Goal: Task Accomplishment & Management: Complete application form

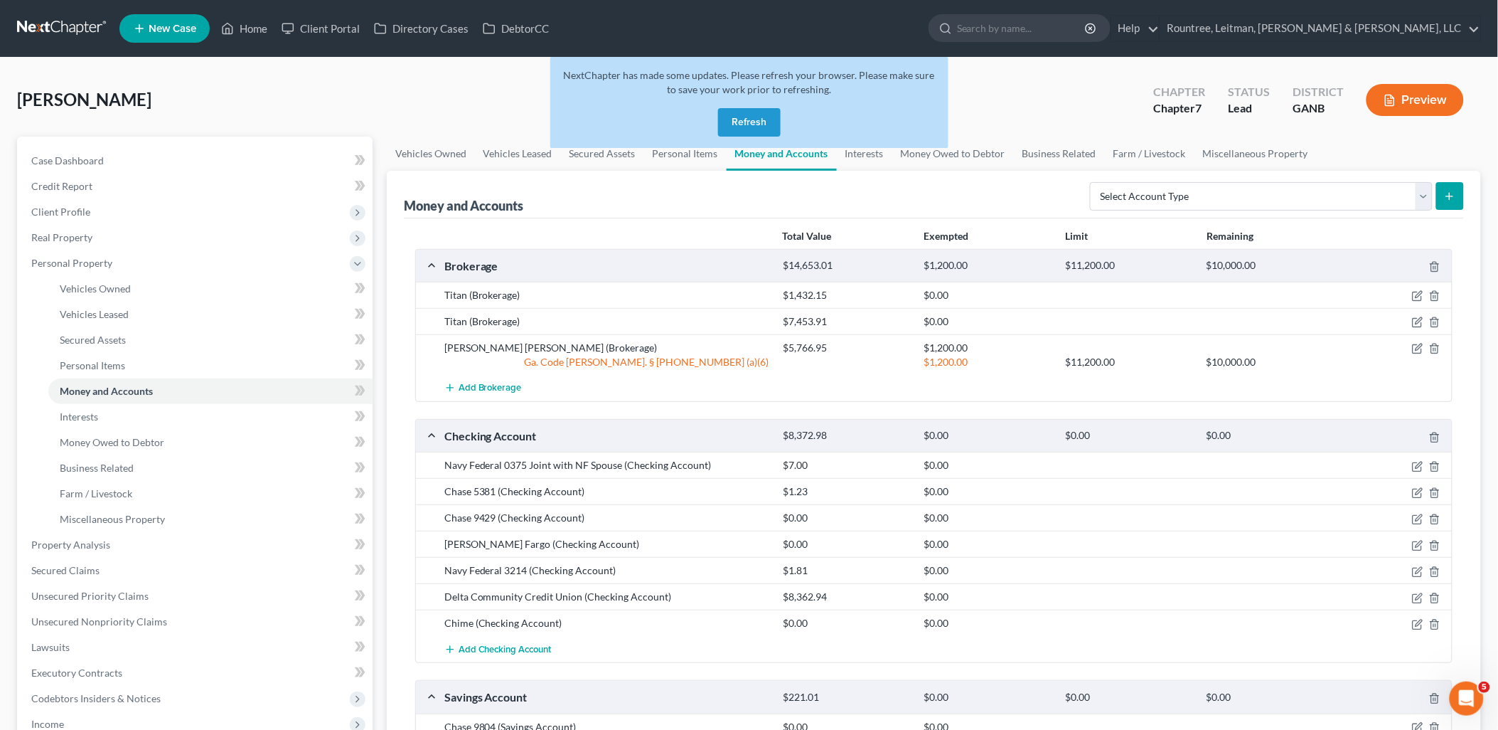
click at [757, 127] on button "Refresh" at bounding box center [749, 122] width 63 height 28
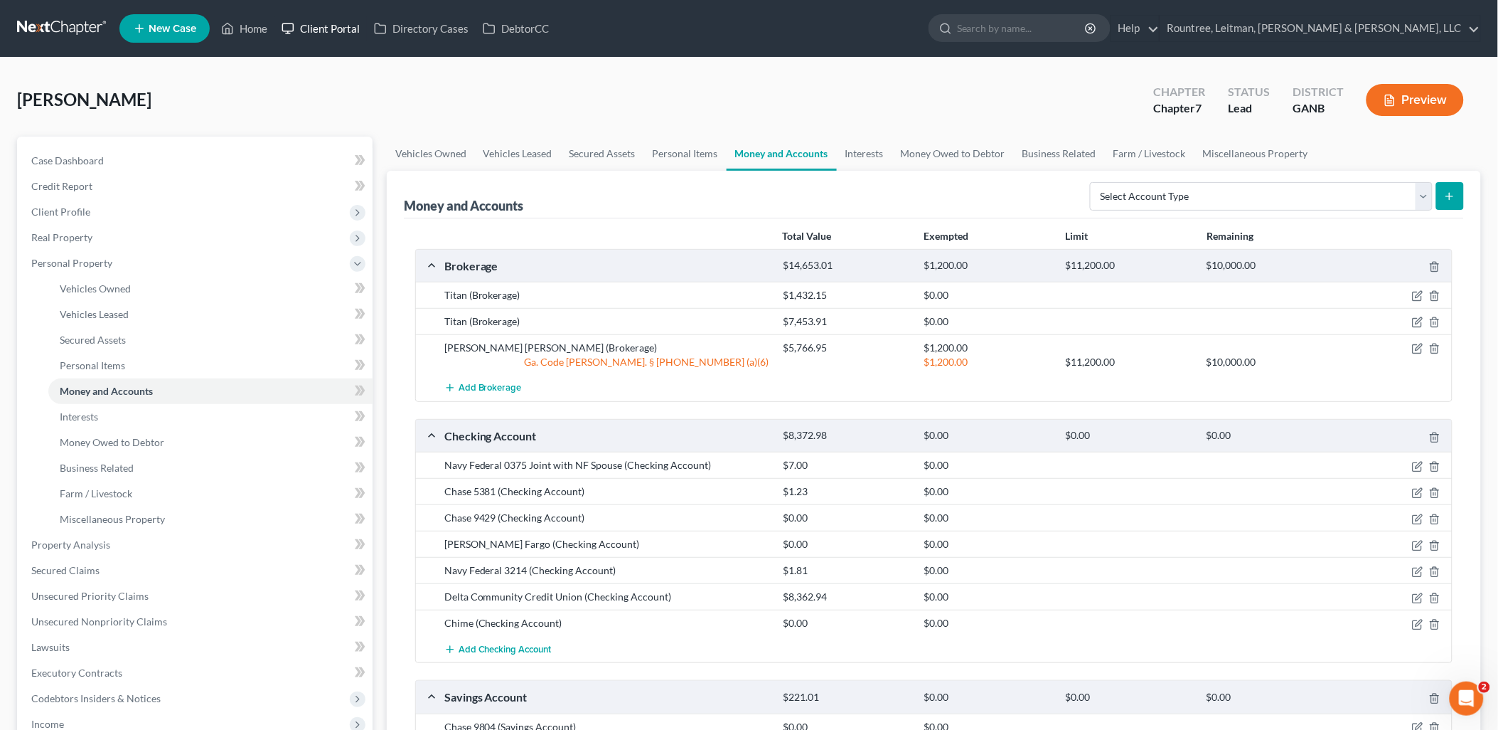
click at [307, 25] on link "Client Portal" at bounding box center [321, 29] width 92 height 26
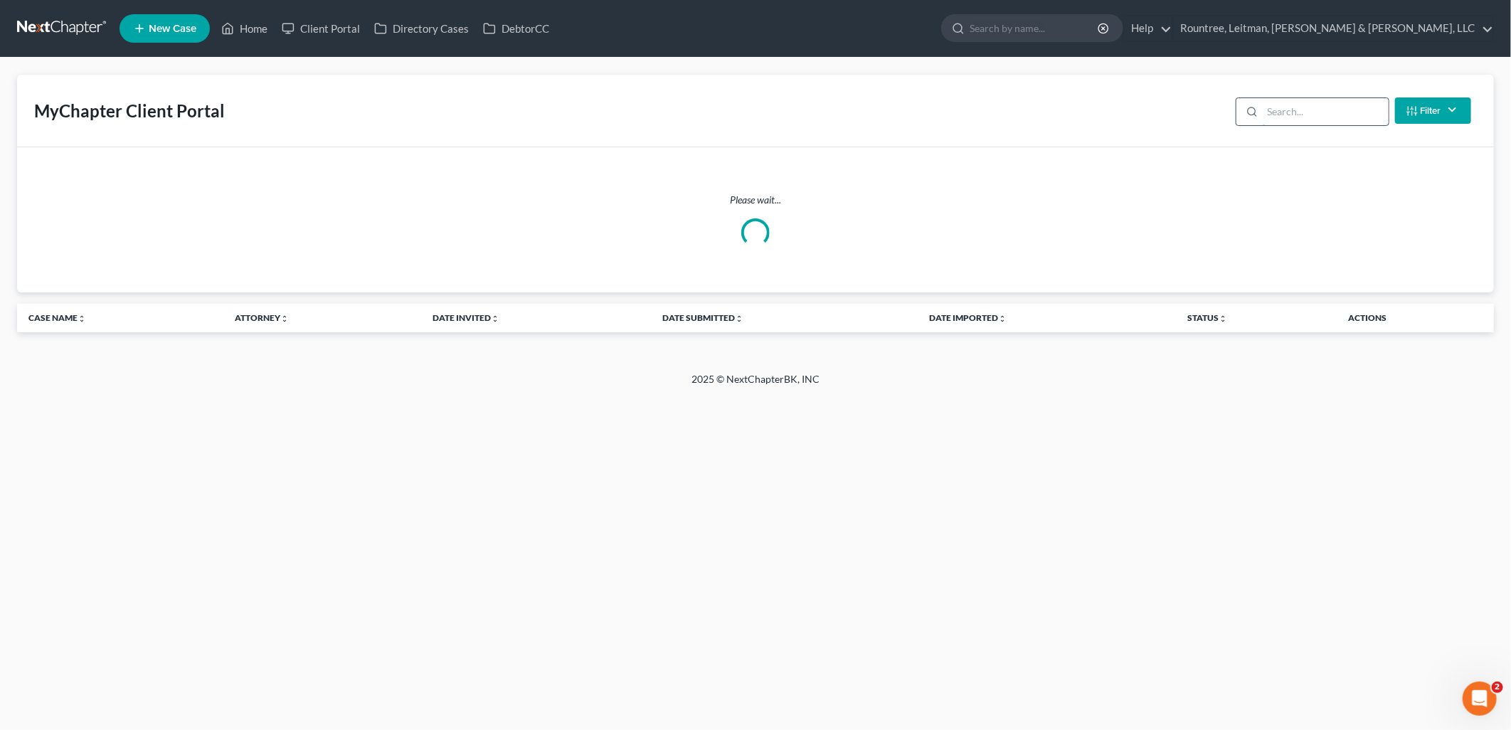
click at [1336, 117] on input "search" at bounding box center [1325, 111] width 126 height 27
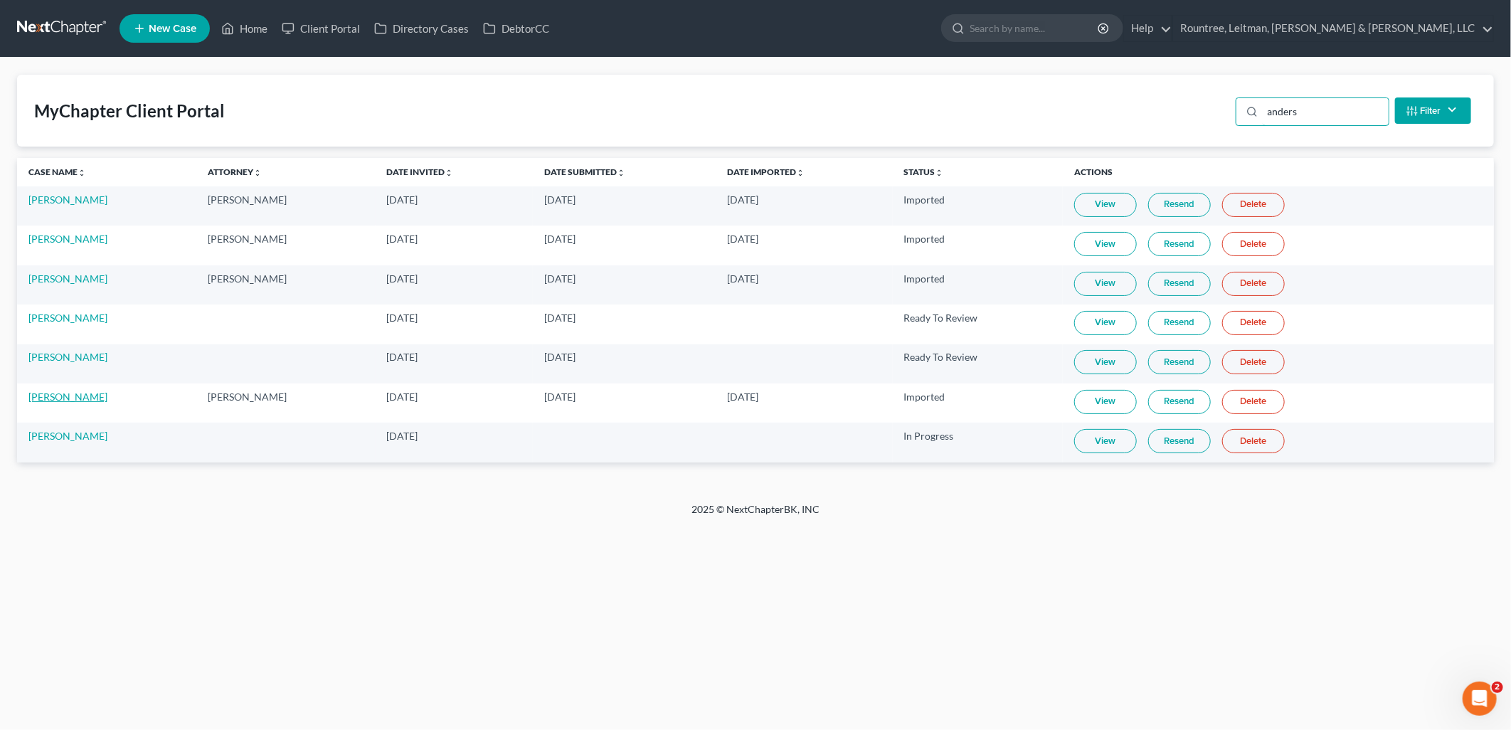
type input "anders"
click at [71, 400] on link "[PERSON_NAME]" at bounding box center [67, 396] width 79 height 12
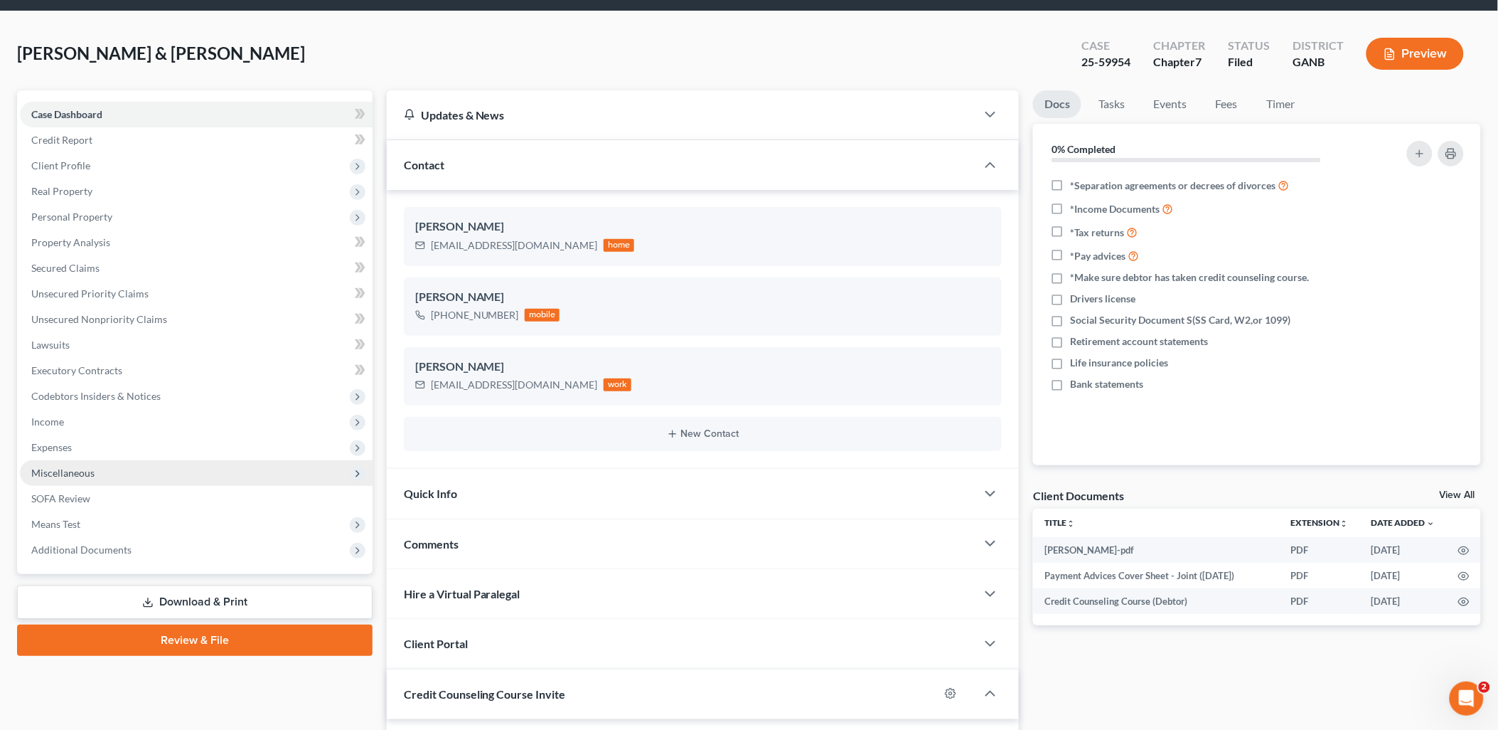
scroll to position [79, 0]
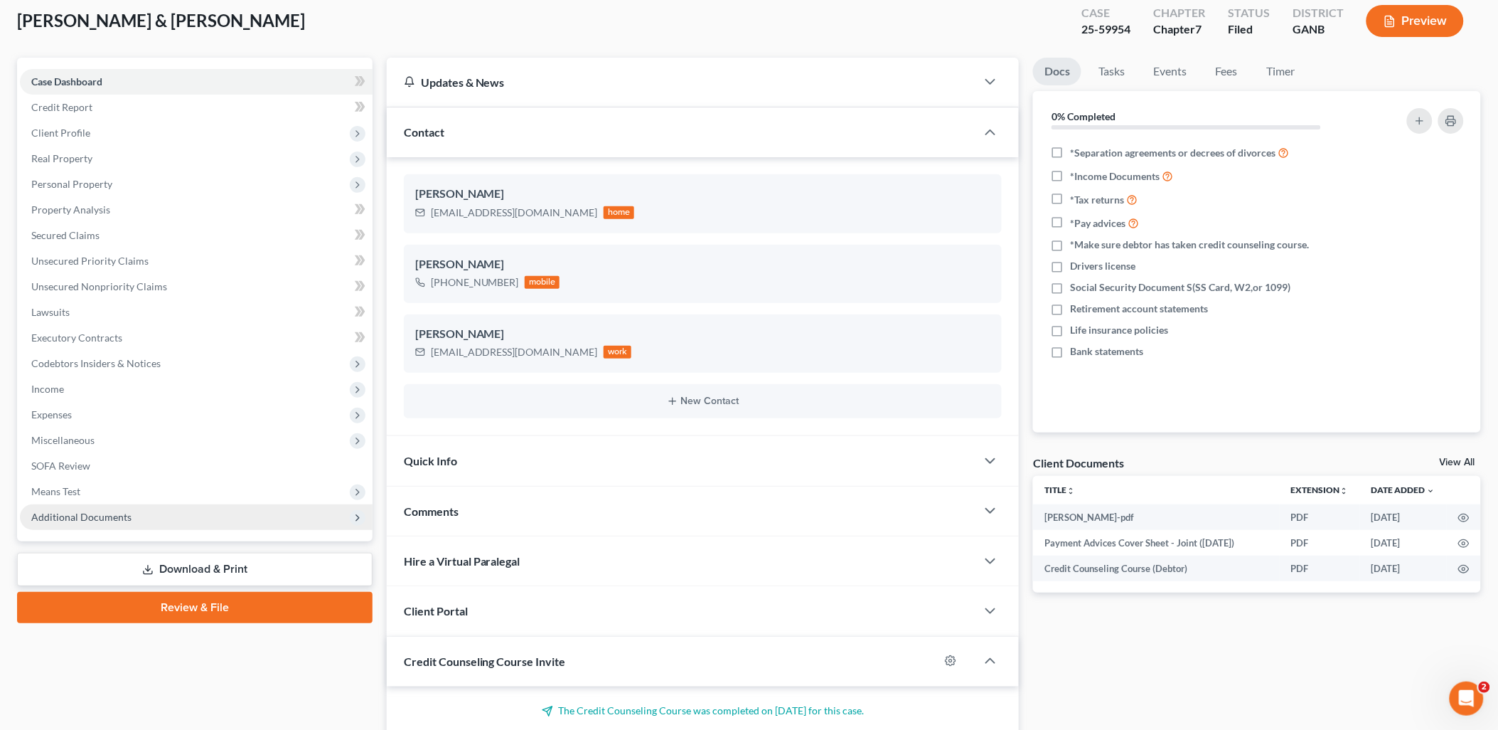
click at [201, 524] on span "Additional Documents" at bounding box center [196, 517] width 353 height 26
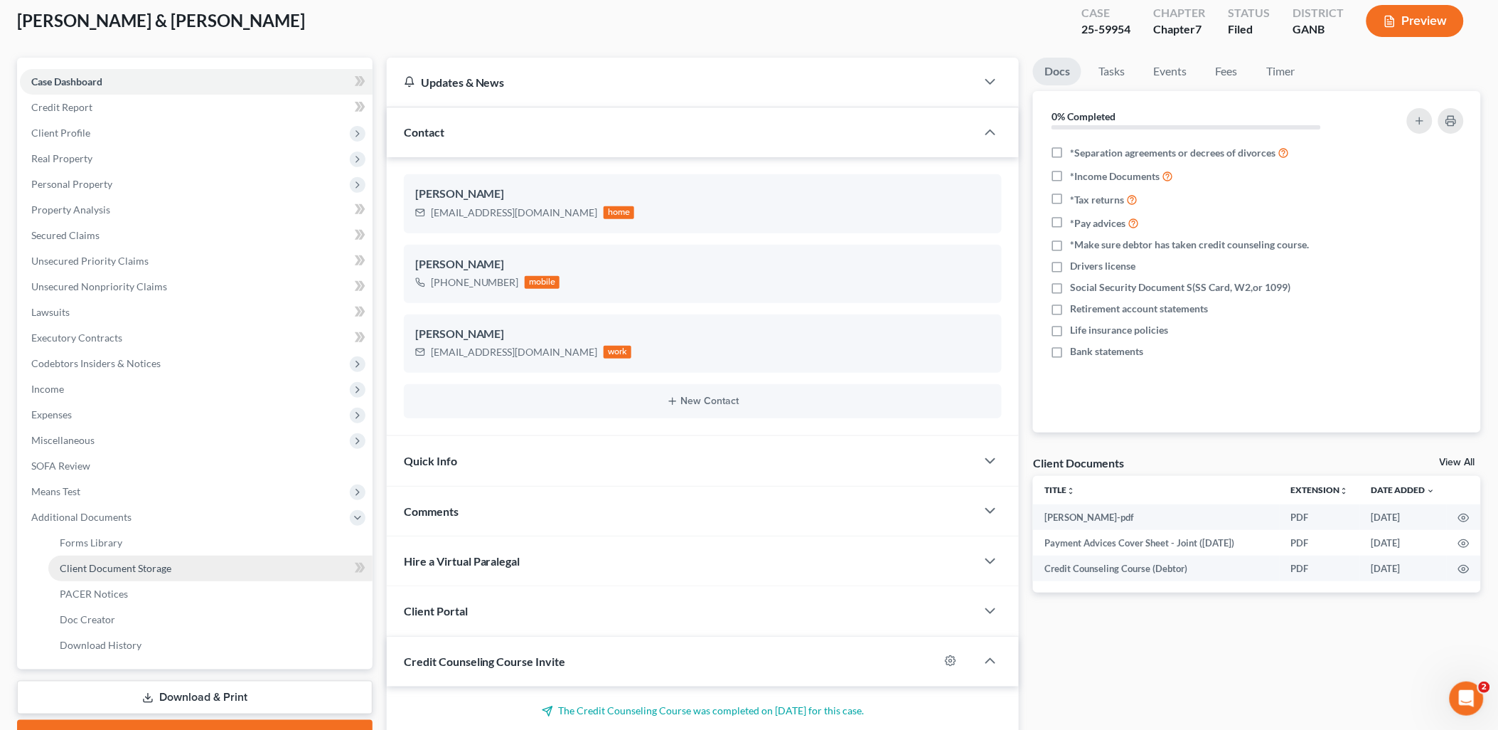
click at [187, 560] on link "Client Document Storage" at bounding box center [210, 568] width 324 height 26
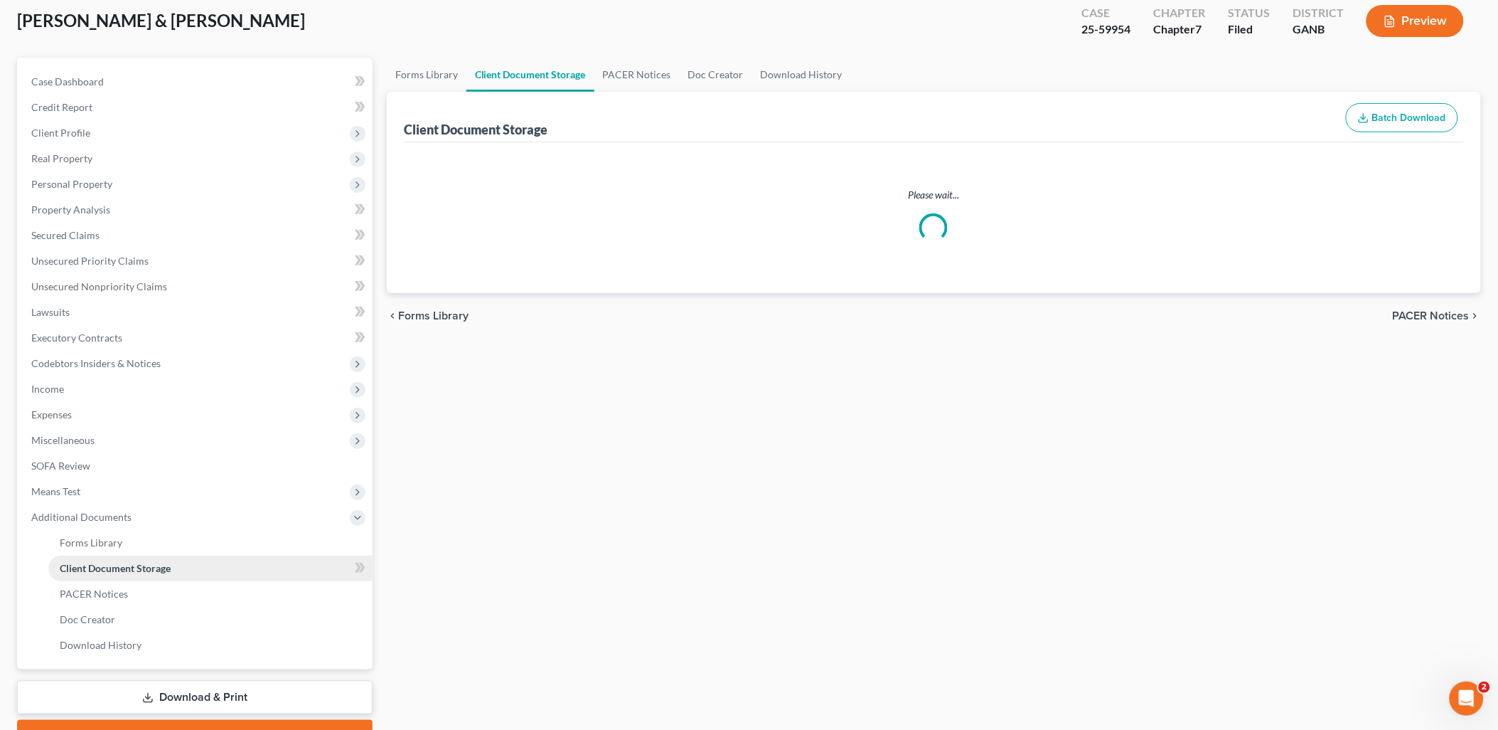
scroll to position [8, 0]
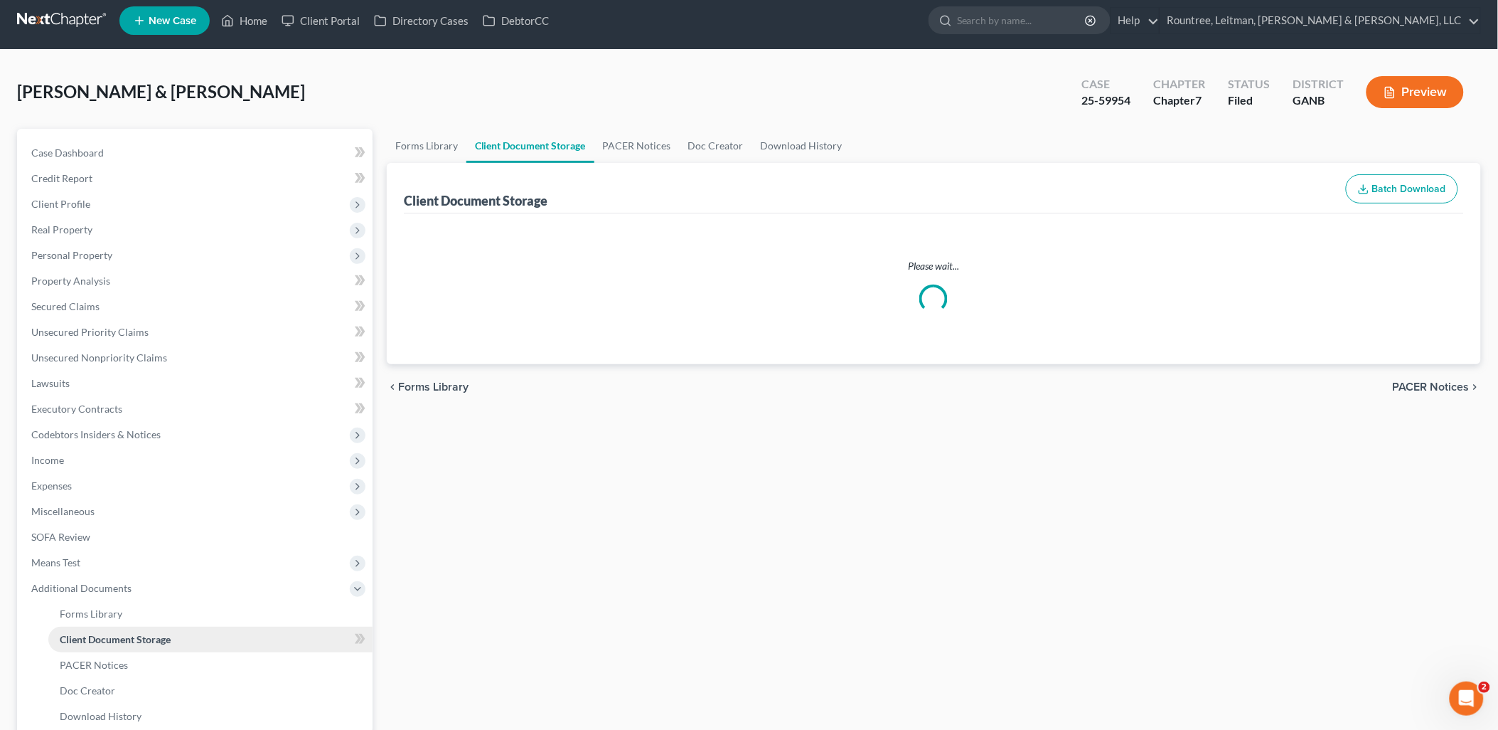
select select "5"
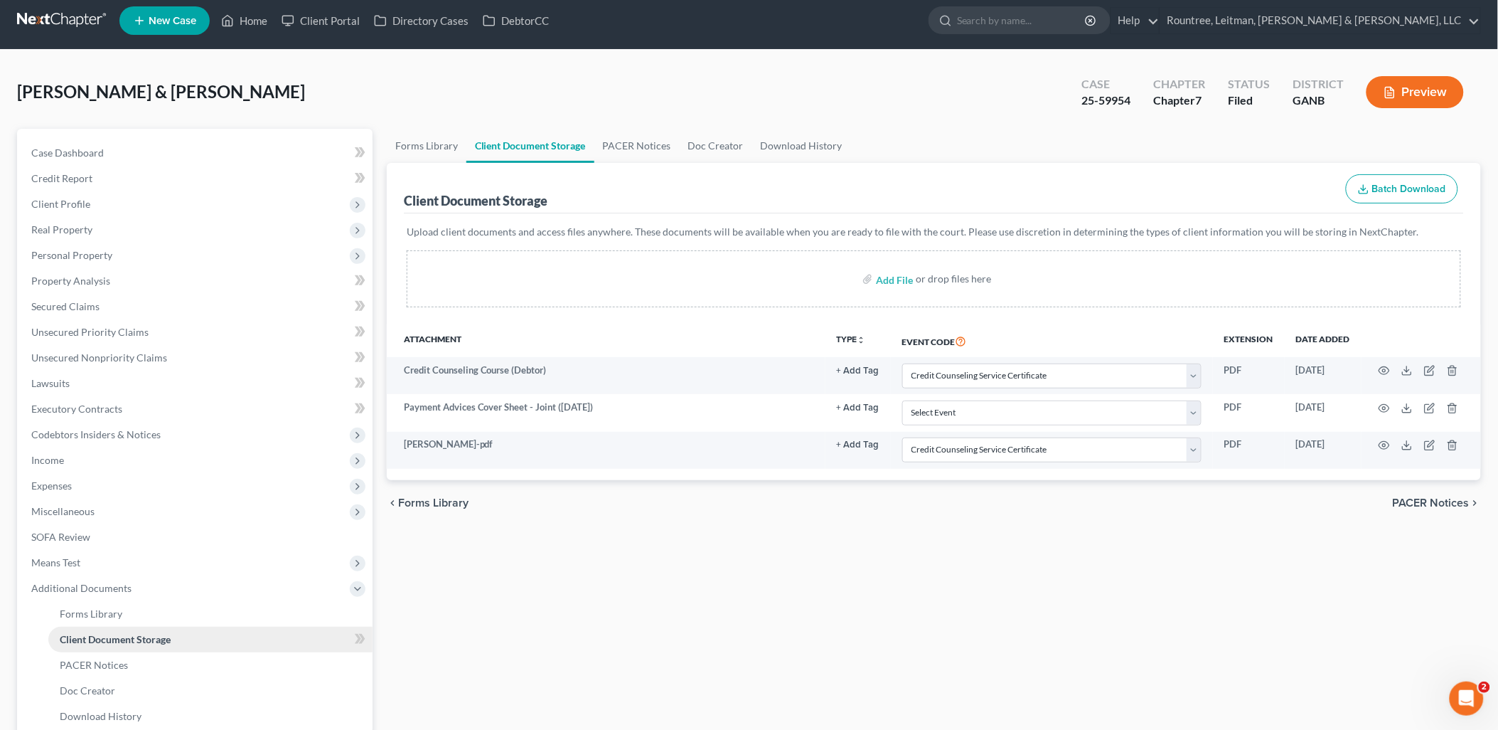
scroll to position [0, 0]
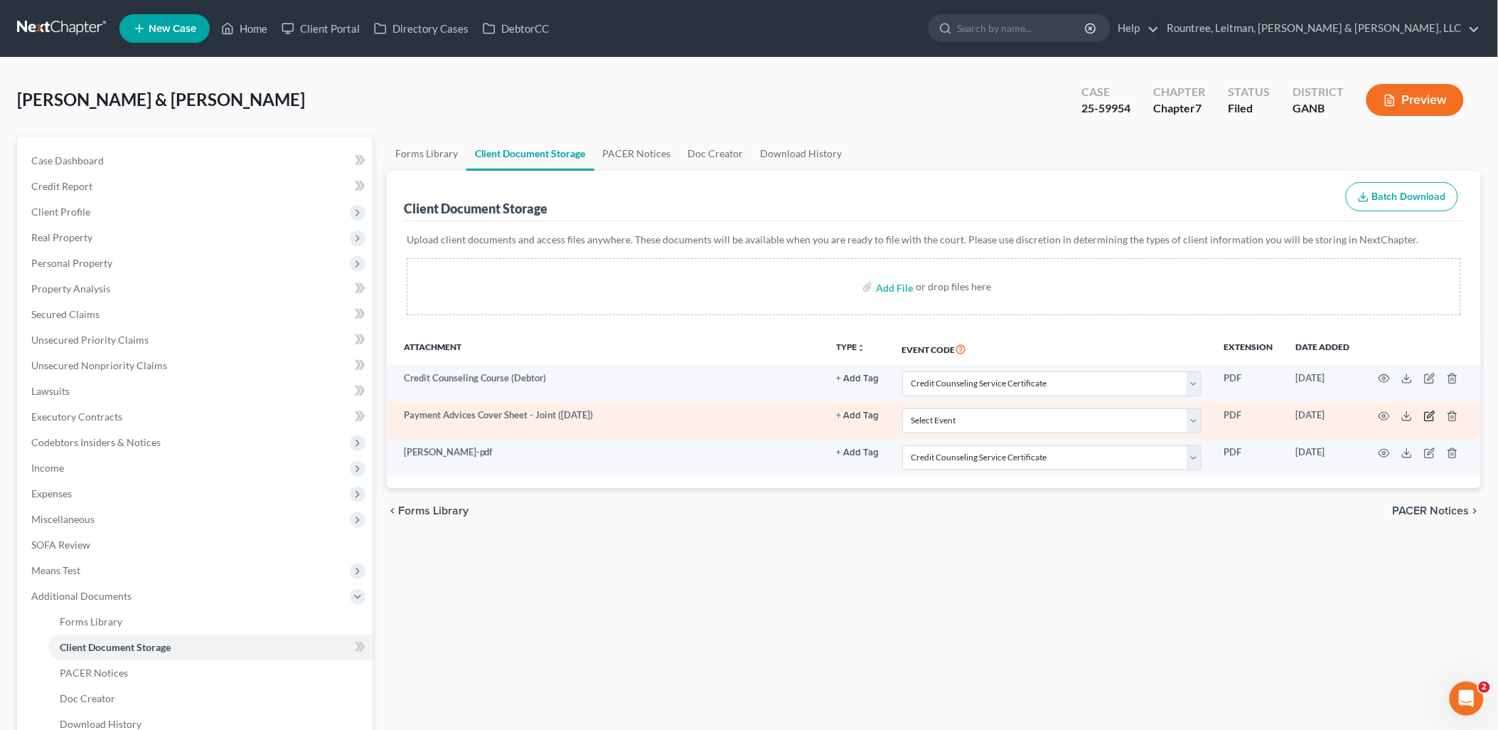
click at [1428, 417] on icon "button" at bounding box center [1431, 414] width 6 height 6
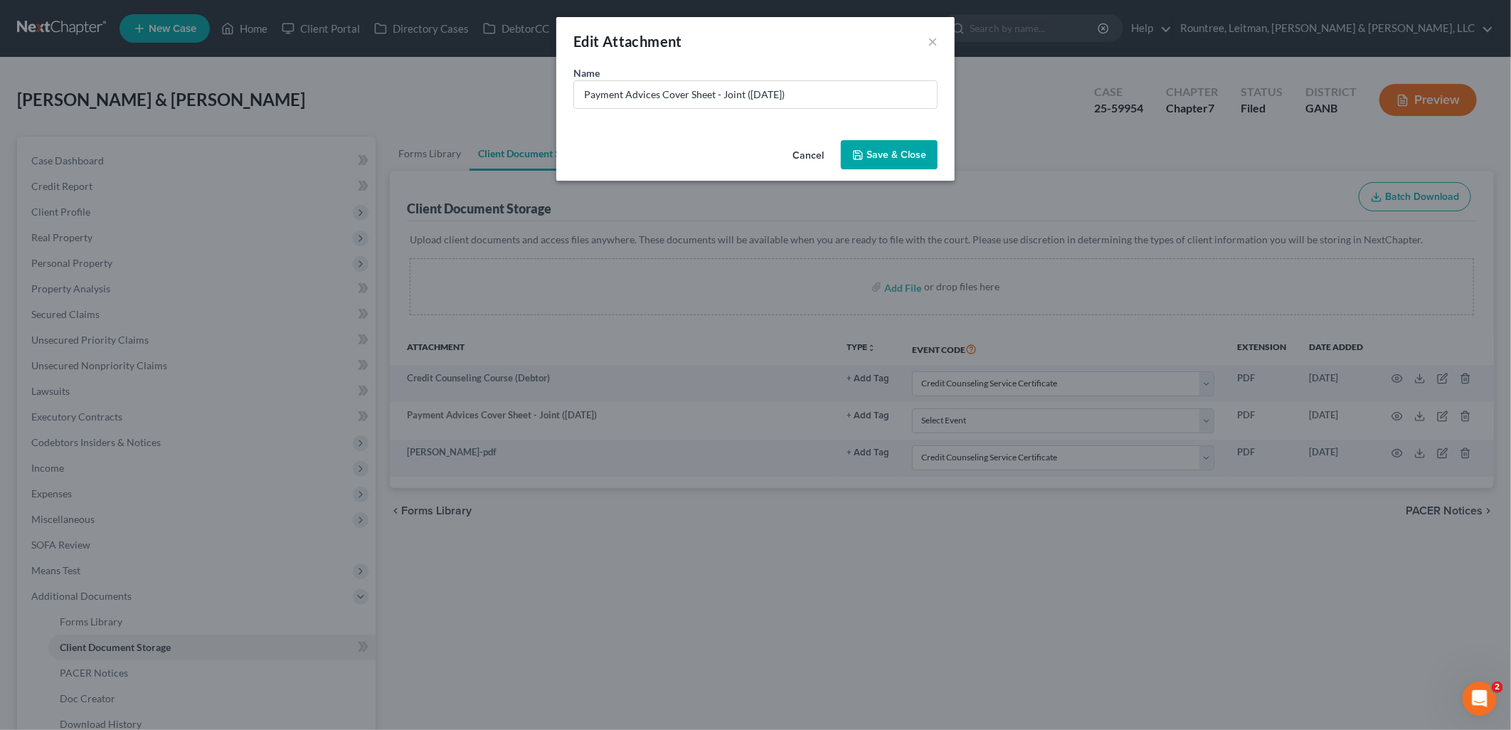
click at [812, 146] on button "Cancel" at bounding box center [808, 156] width 54 height 28
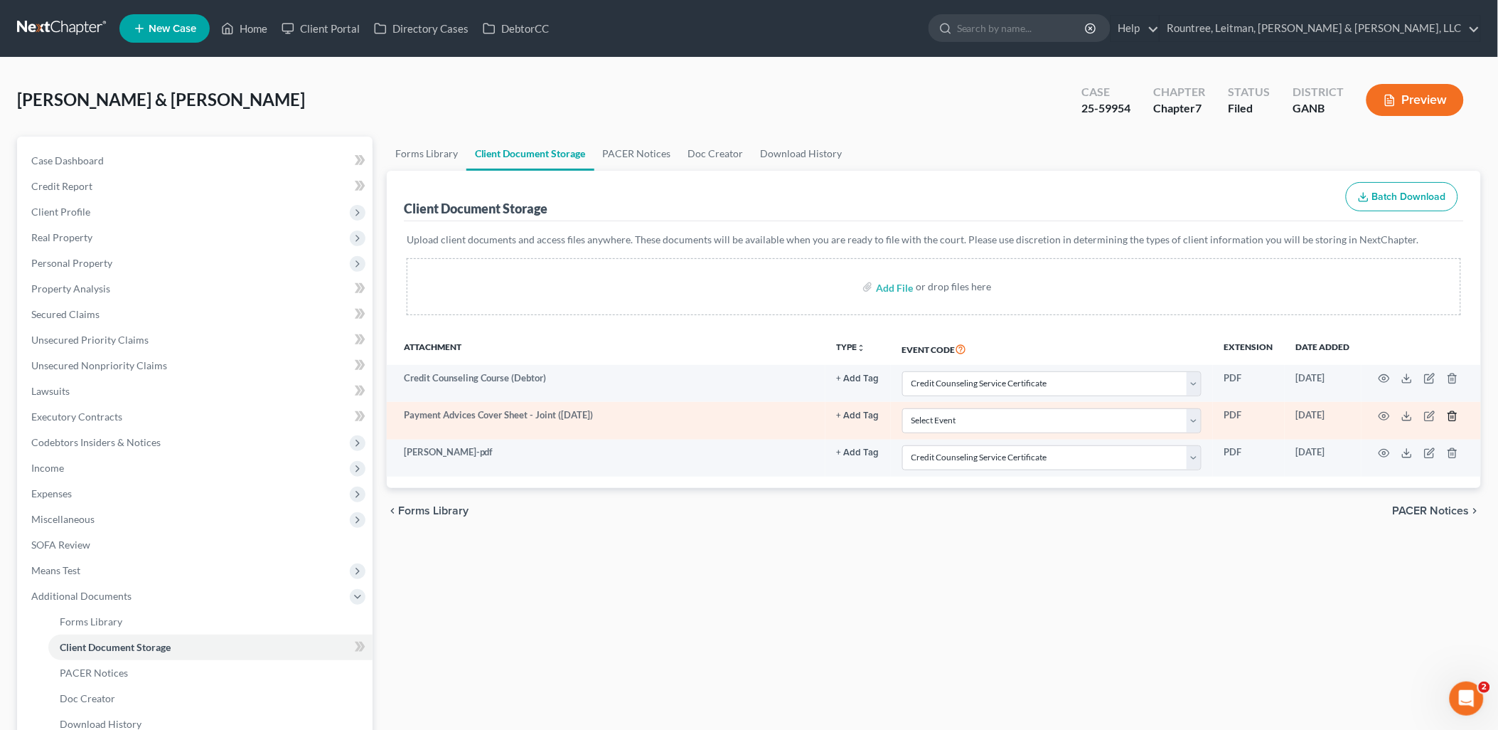
click at [1452, 420] on icon "button" at bounding box center [1452, 415] width 11 height 11
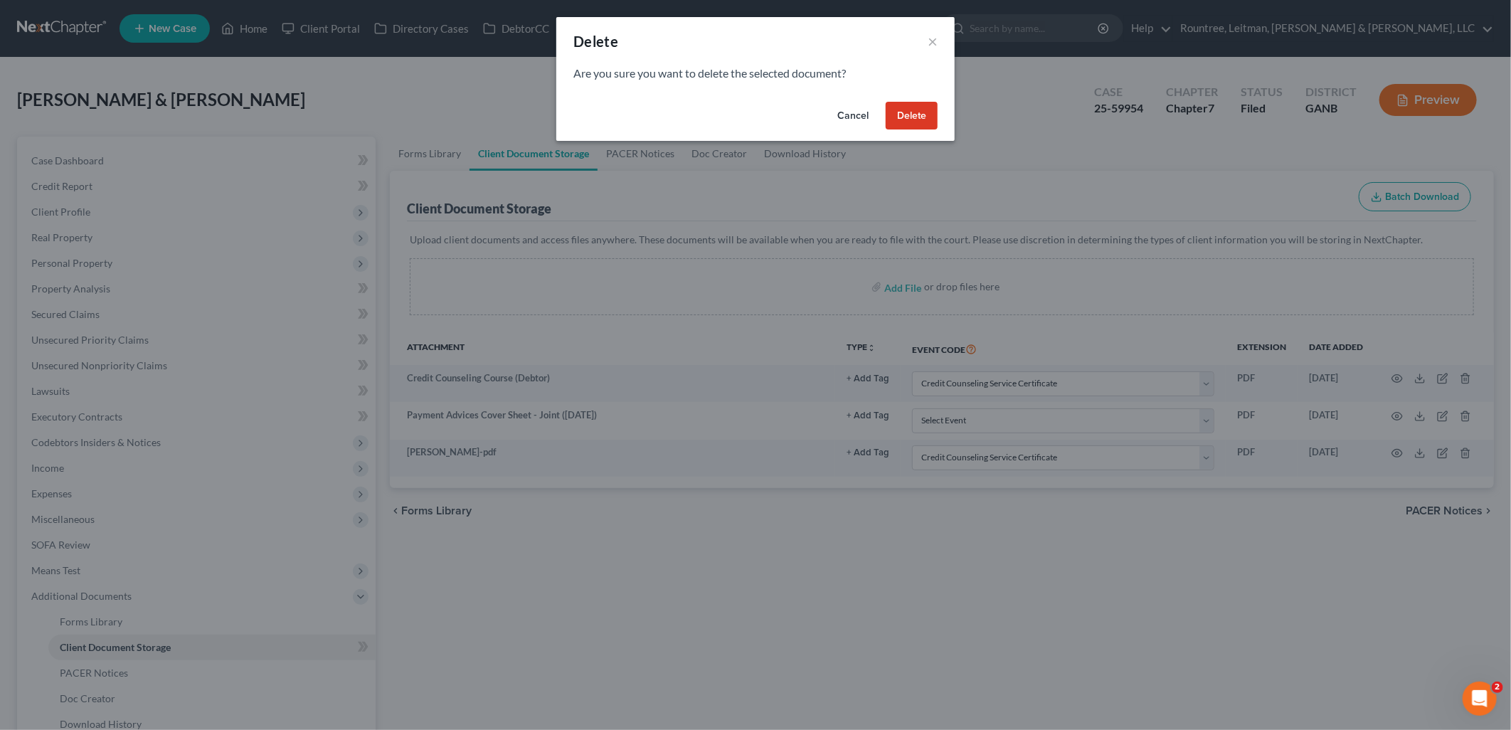
click at [930, 117] on button "Delete" at bounding box center [911, 116] width 52 height 28
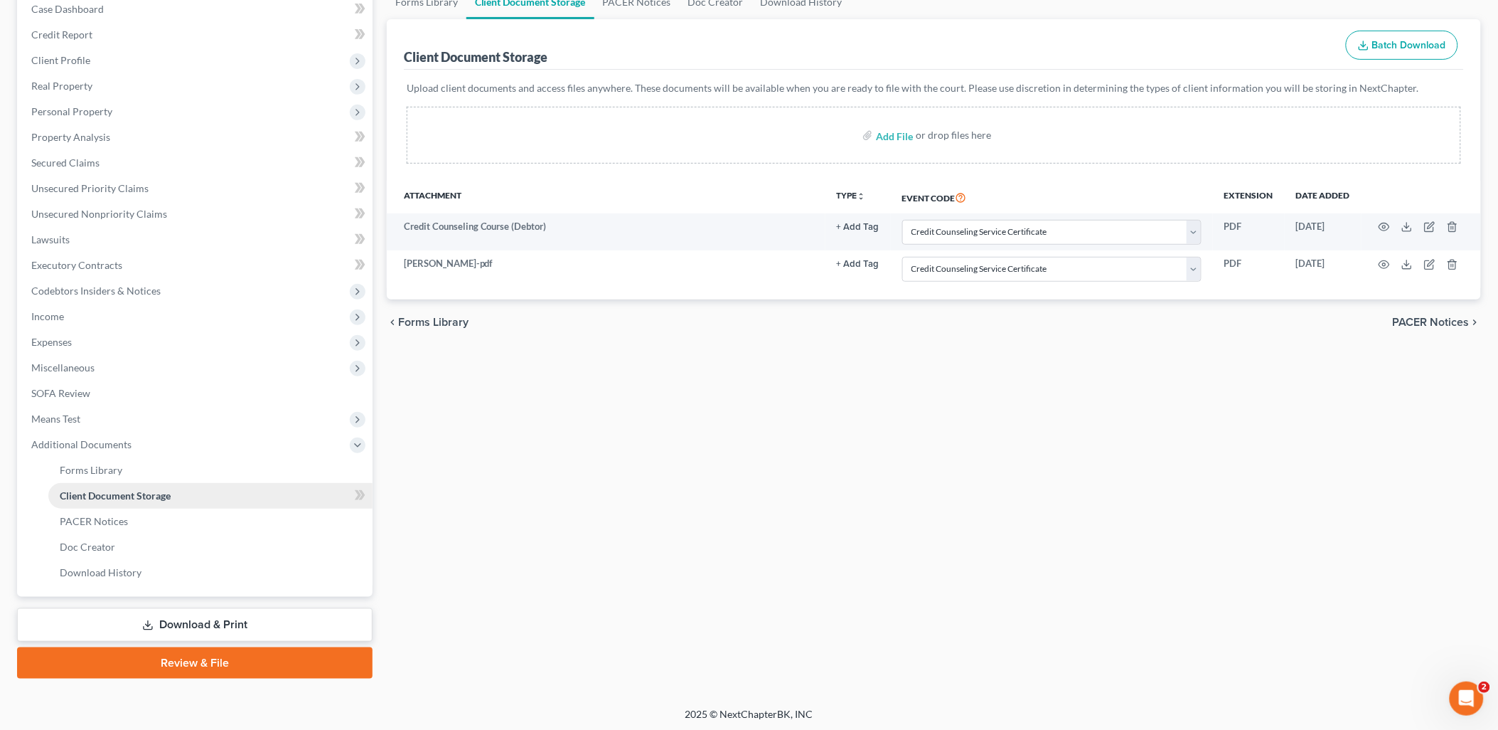
scroll to position [152, 0]
click at [191, 459] on link "Forms Library" at bounding box center [210, 470] width 324 height 26
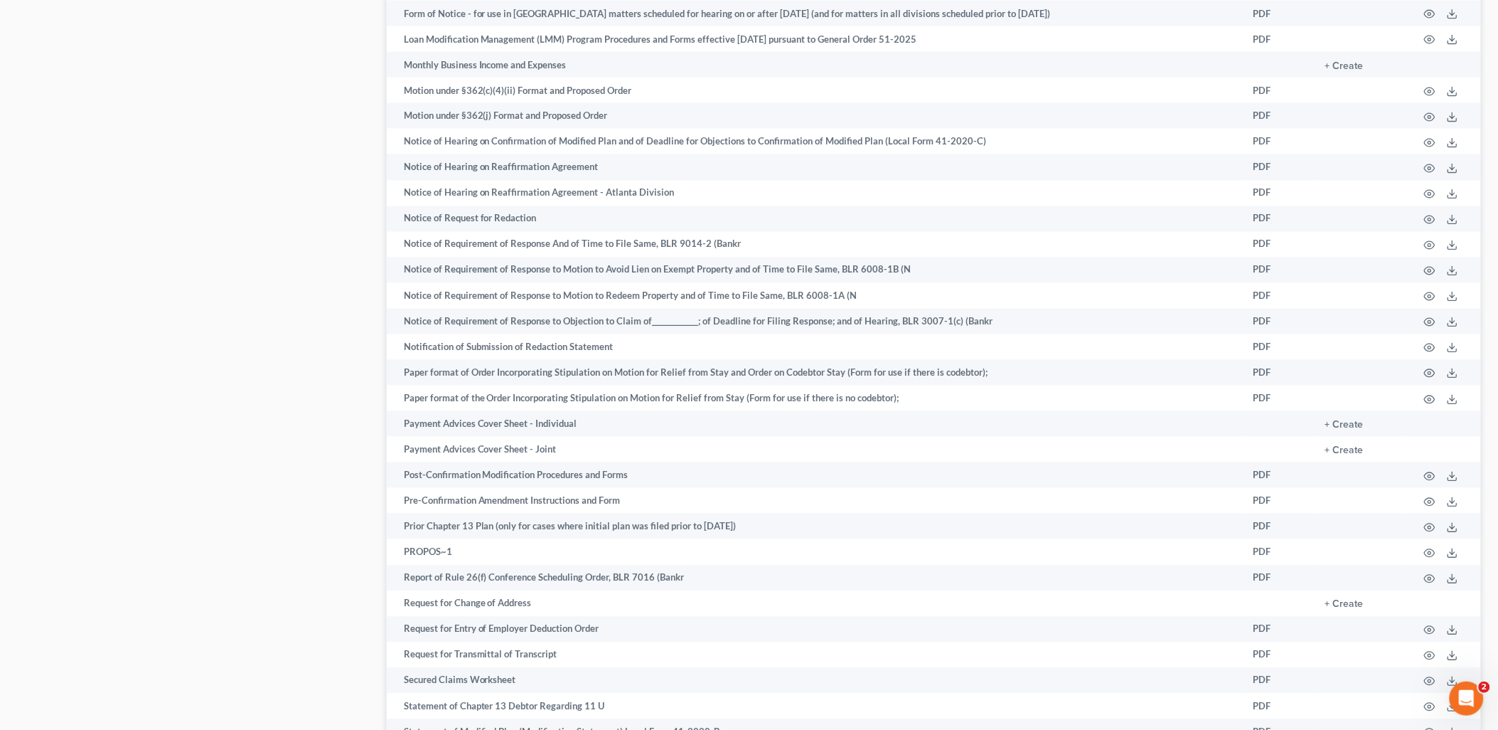
scroll to position [869, 0]
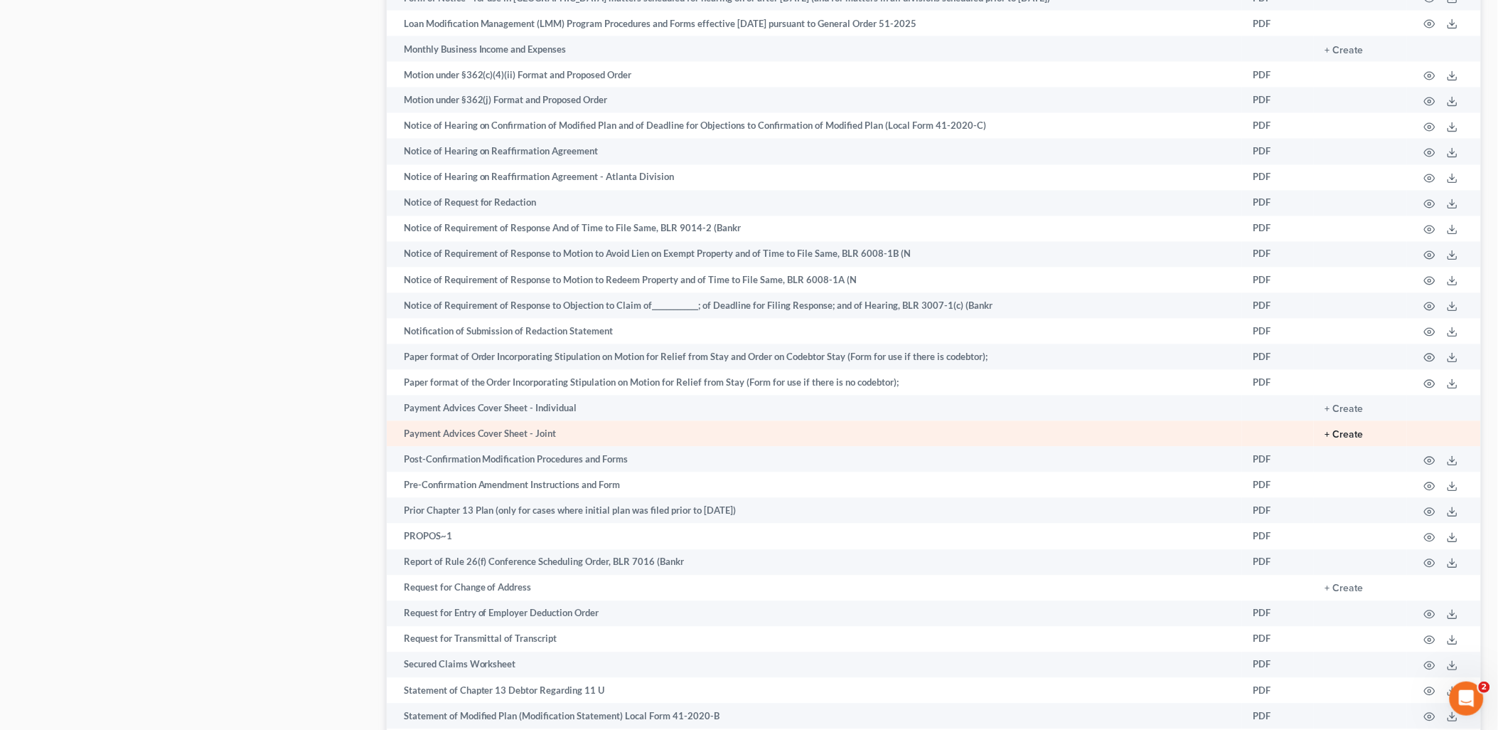
click at [1343, 440] on button "+ Create" at bounding box center [1345, 435] width 38 height 10
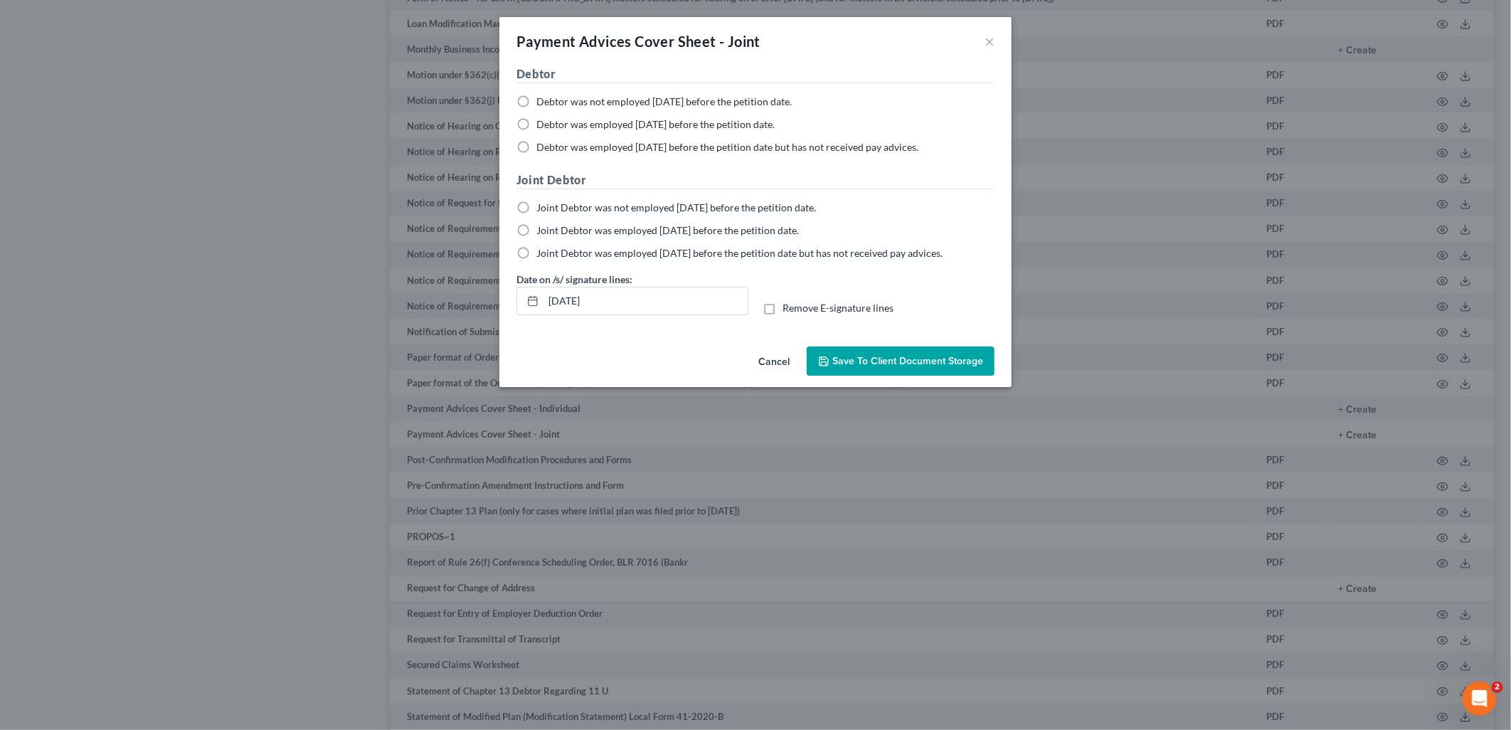
click at [536, 143] on label "Debtor was employed [DATE] before the petition date but has not received pay ad…" at bounding box center [727, 147] width 382 height 14
click at [542, 143] on input "Debtor was employed [DATE] before the petition date but has not received pay ad…" at bounding box center [546, 144] width 9 height 9
radio input "true"
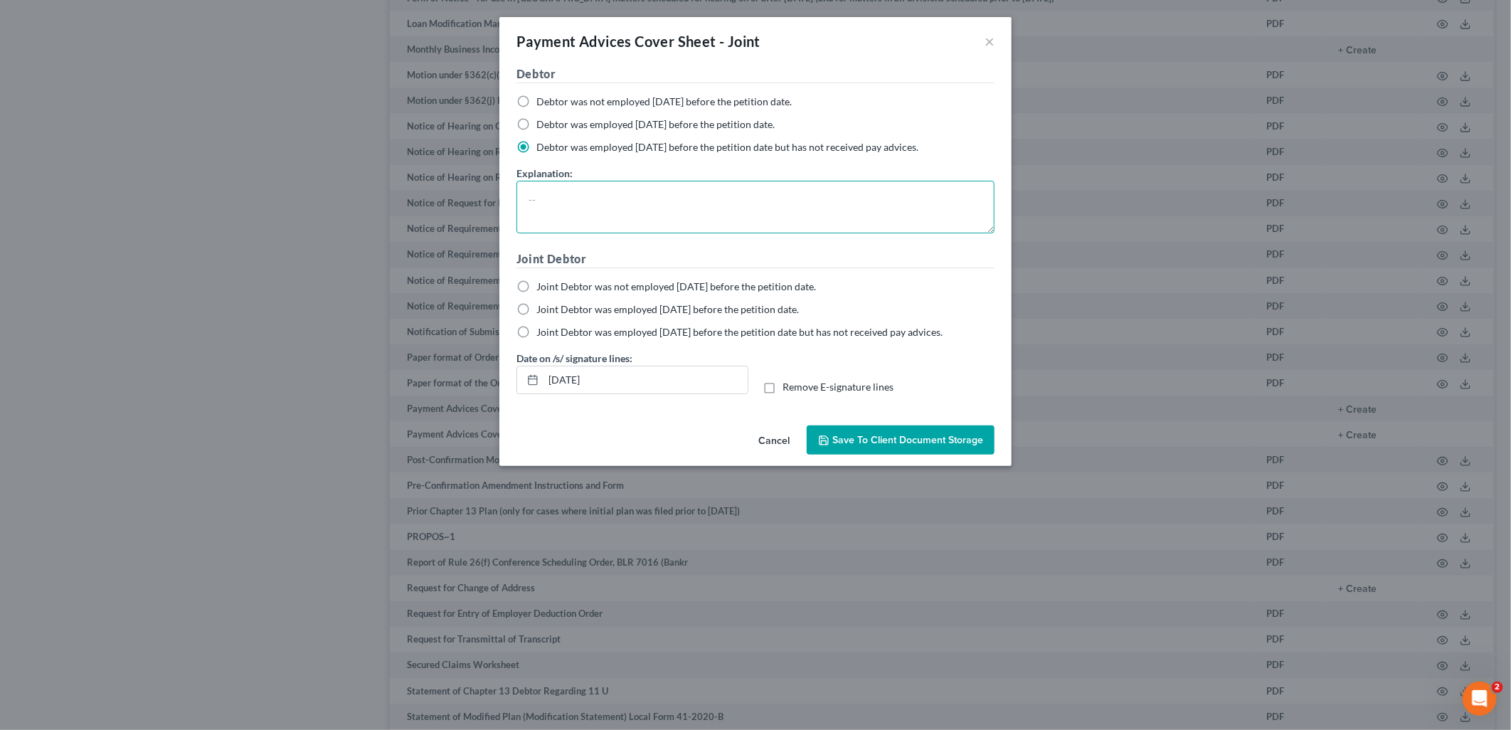
click at [558, 213] on textarea at bounding box center [755, 207] width 478 height 53
type textarea "Self-Employed"
click at [536, 283] on label "Joint Debtor was not employed [DATE] before the petition date." at bounding box center [675, 286] width 279 height 14
click at [542, 283] on input "Joint Debtor was not employed [DATE] before the petition date." at bounding box center [546, 283] width 9 height 9
radio input "true"
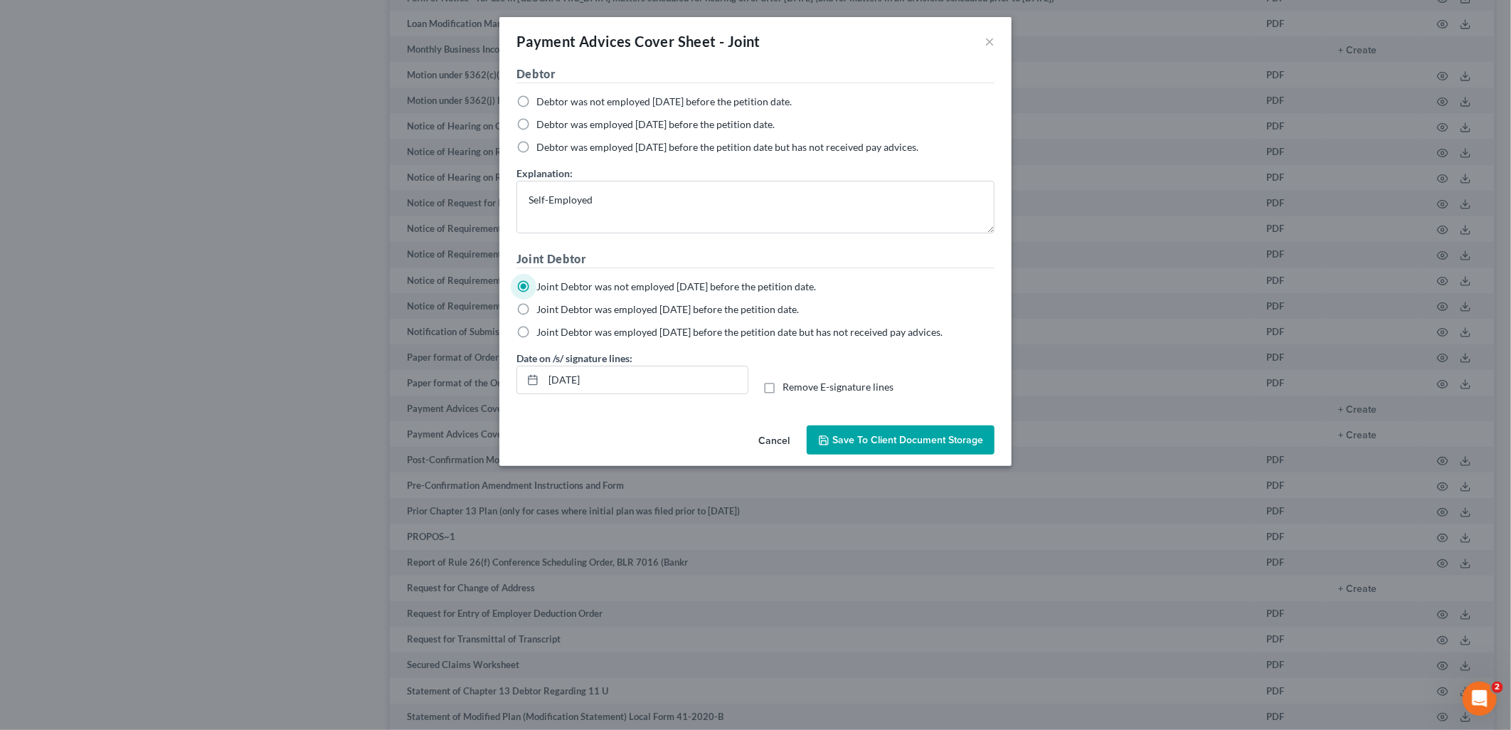
click at [883, 444] on span "Save to Client Document Storage" at bounding box center [907, 440] width 151 height 12
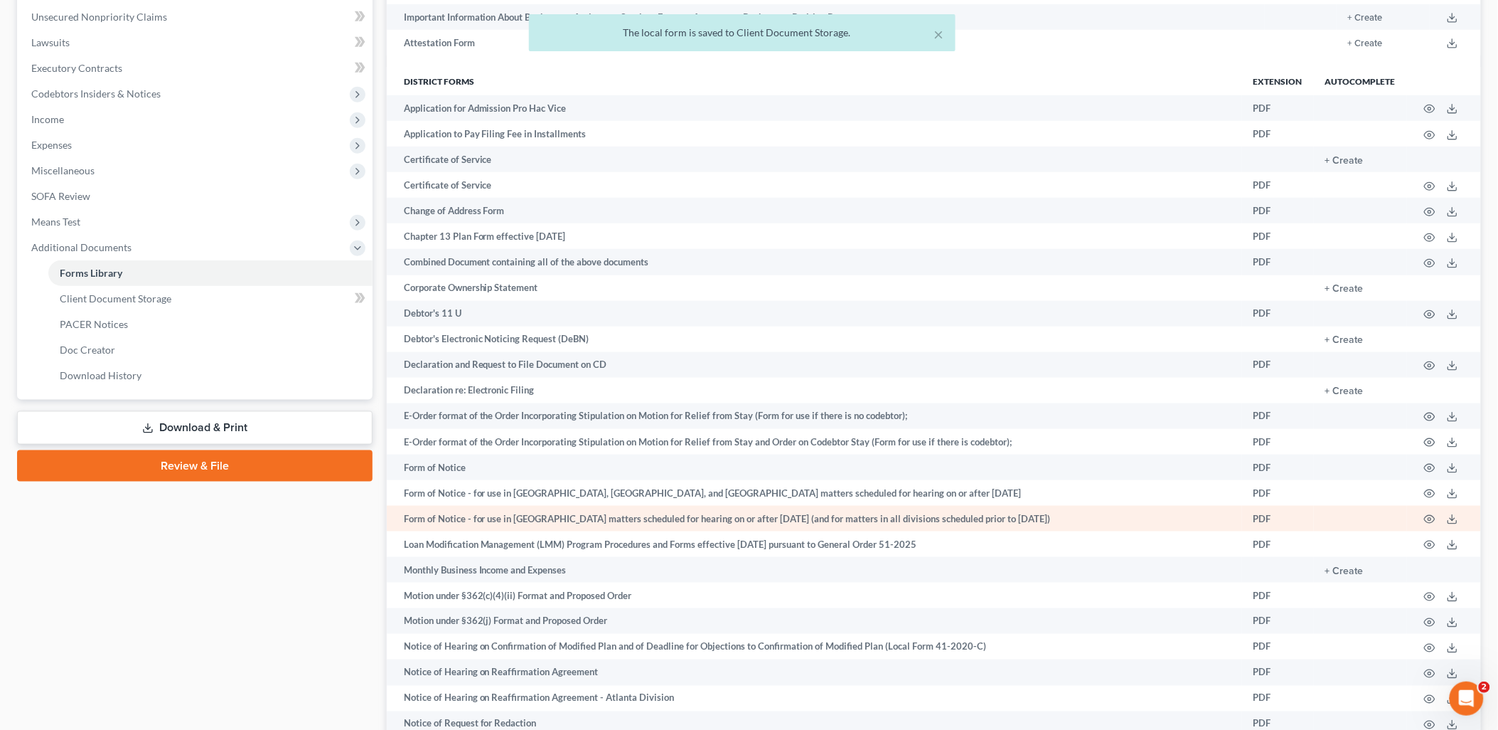
scroll to position [237, 0]
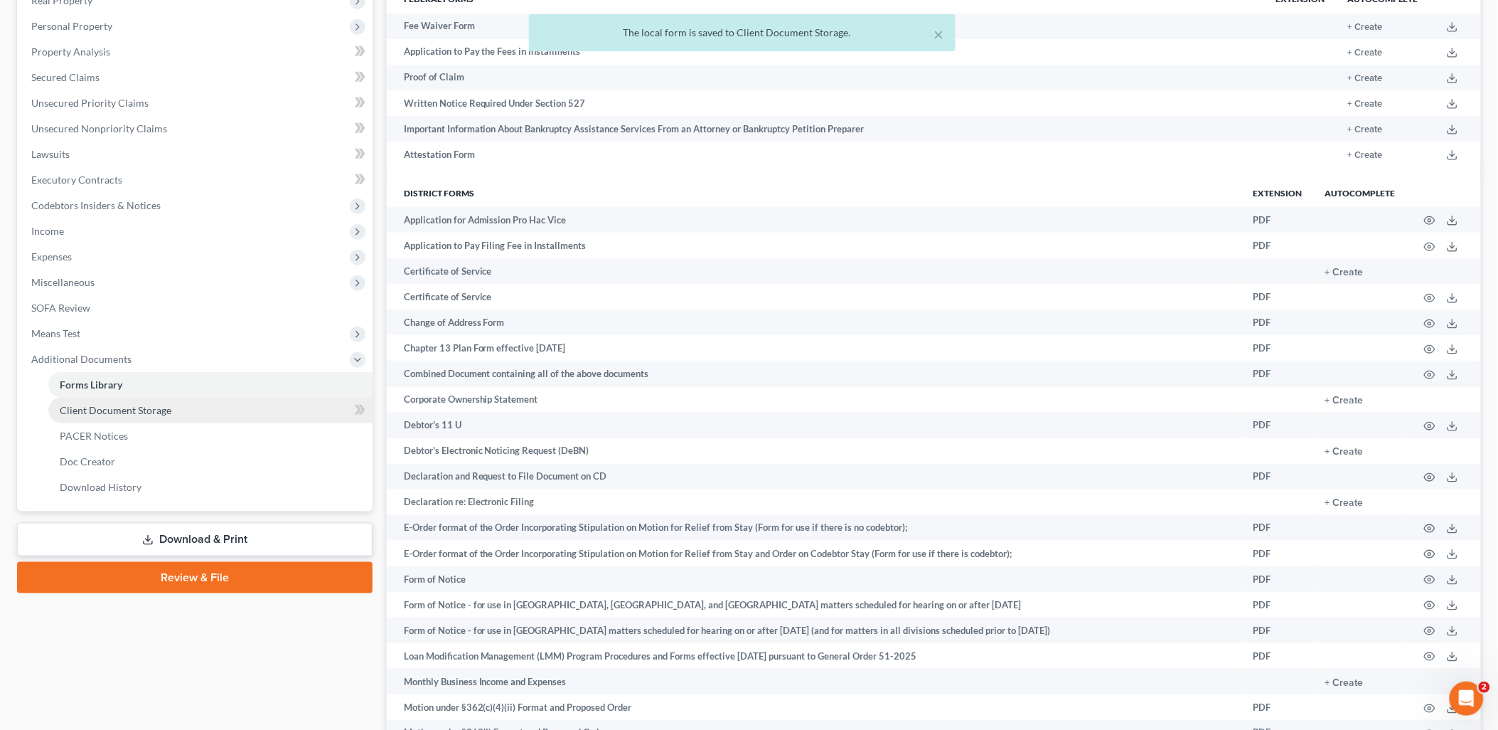
click at [257, 413] on link "Client Document Storage" at bounding box center [210, 411] width 324 height 26
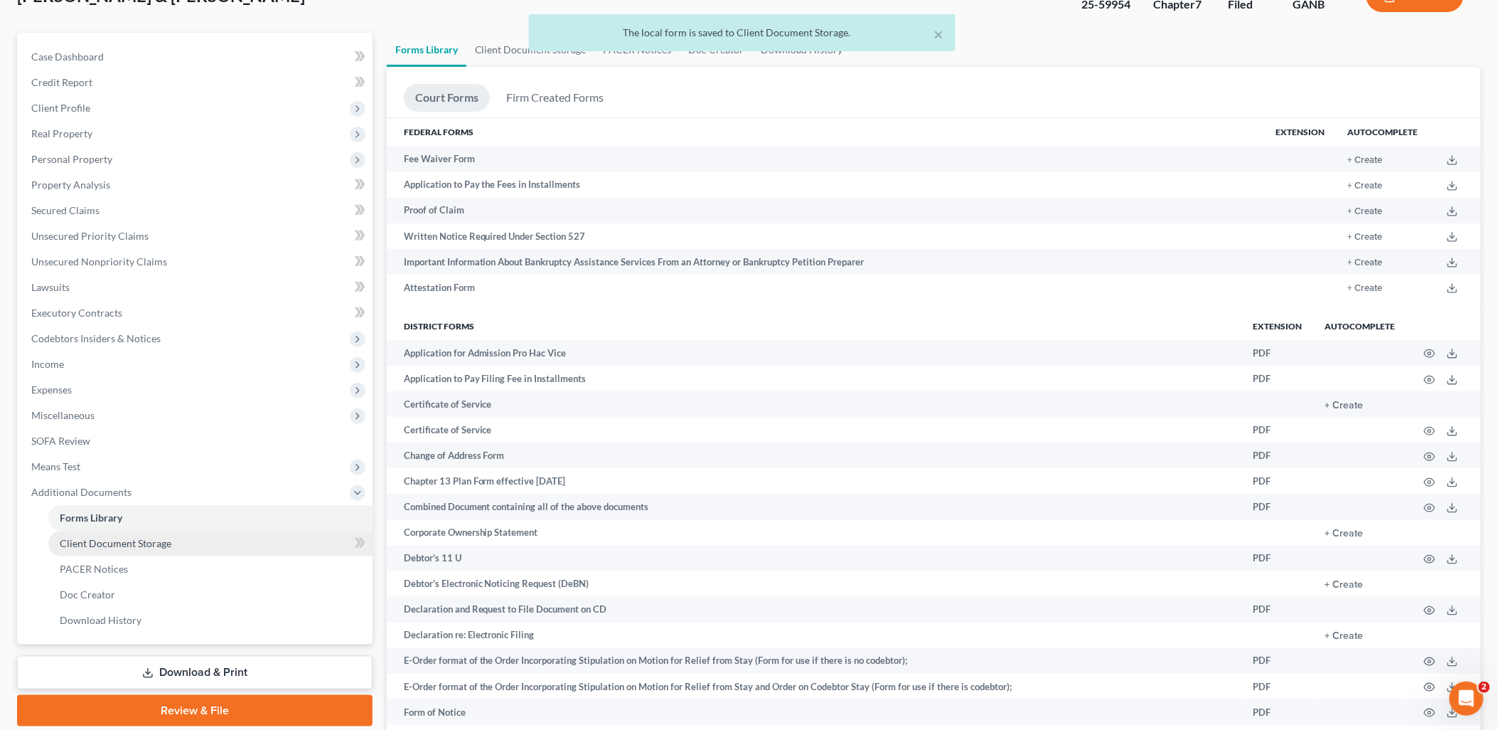
select select "5"
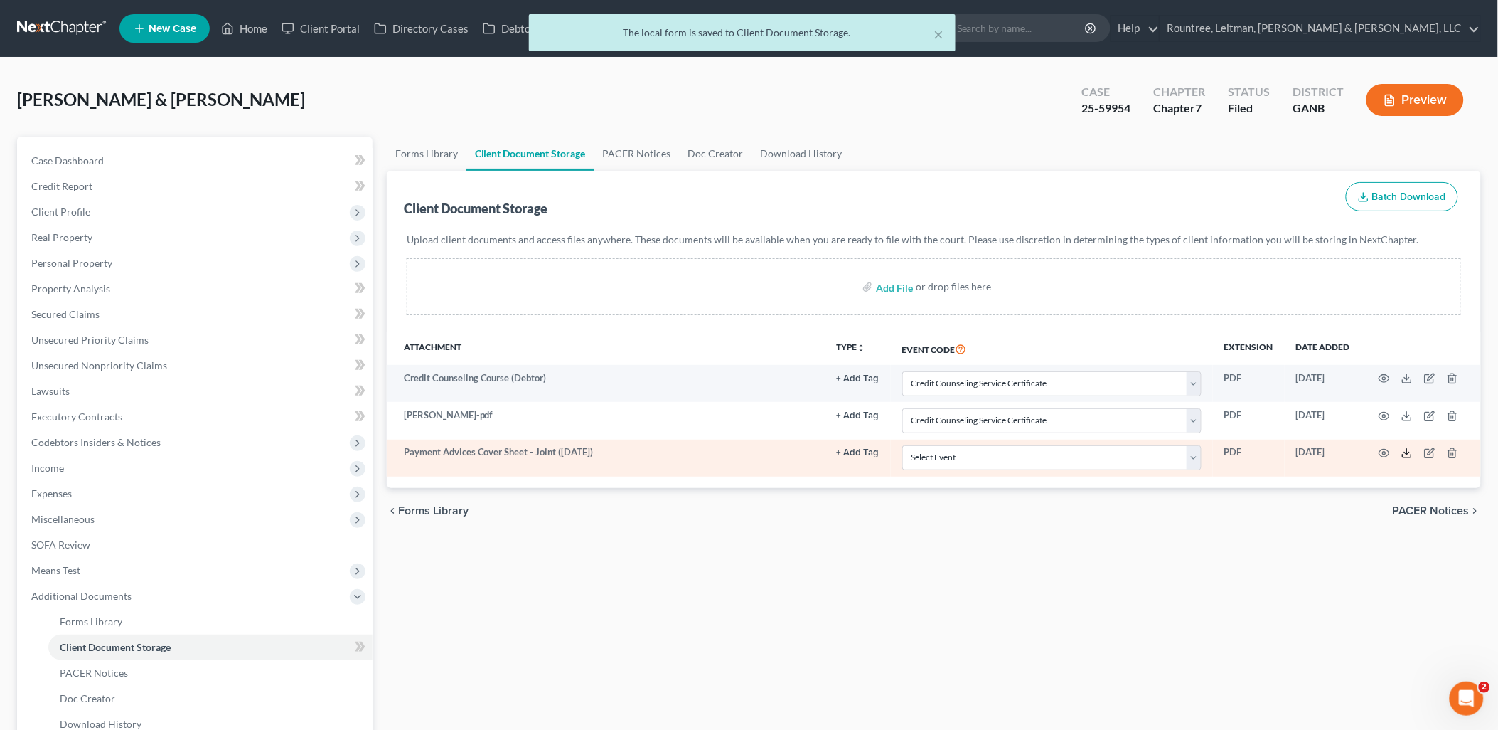
click at [1409, 453] on polyline at bounding box center [1407, 453] width 5 height 2
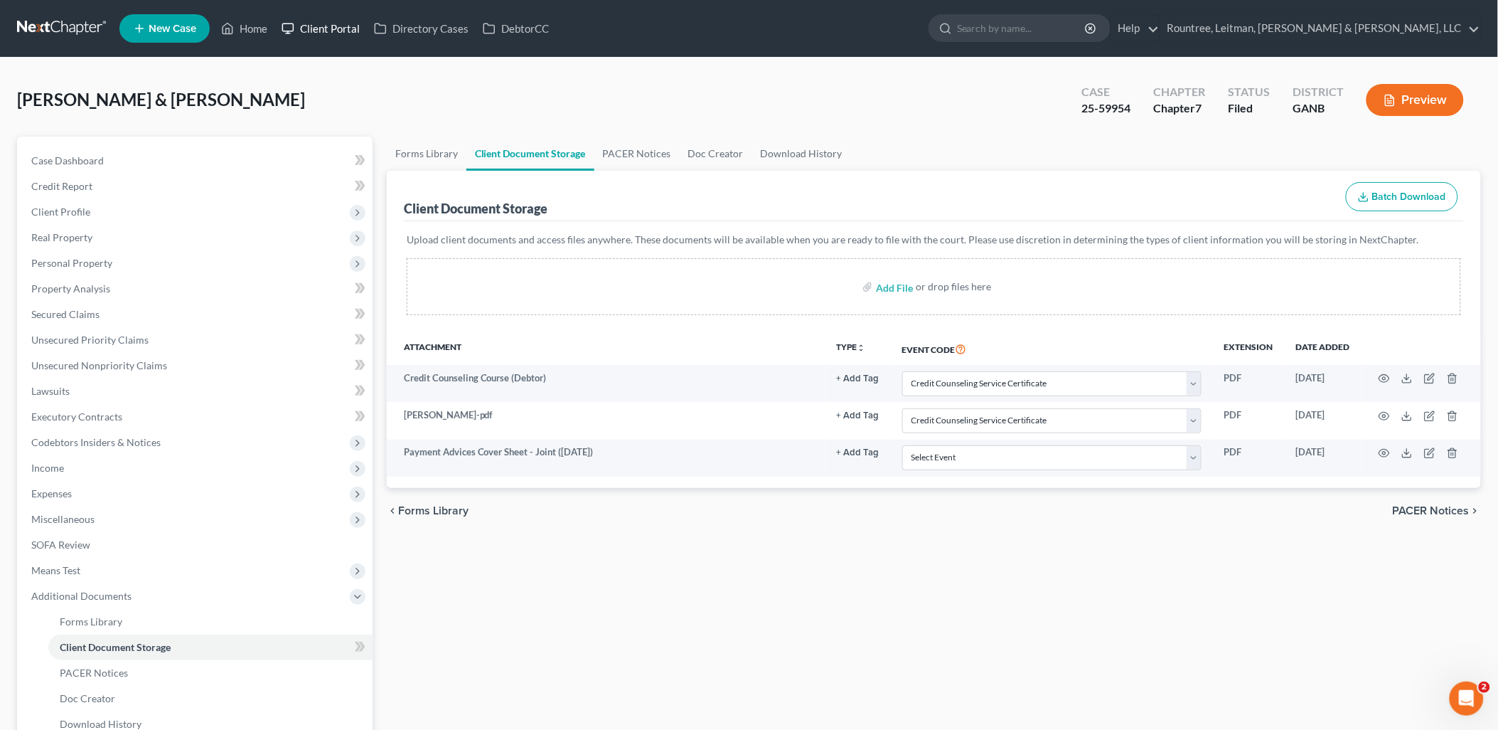
click at [335, 25] on link "Client Portal" at bounding box center [321, 29] width 92 height 26
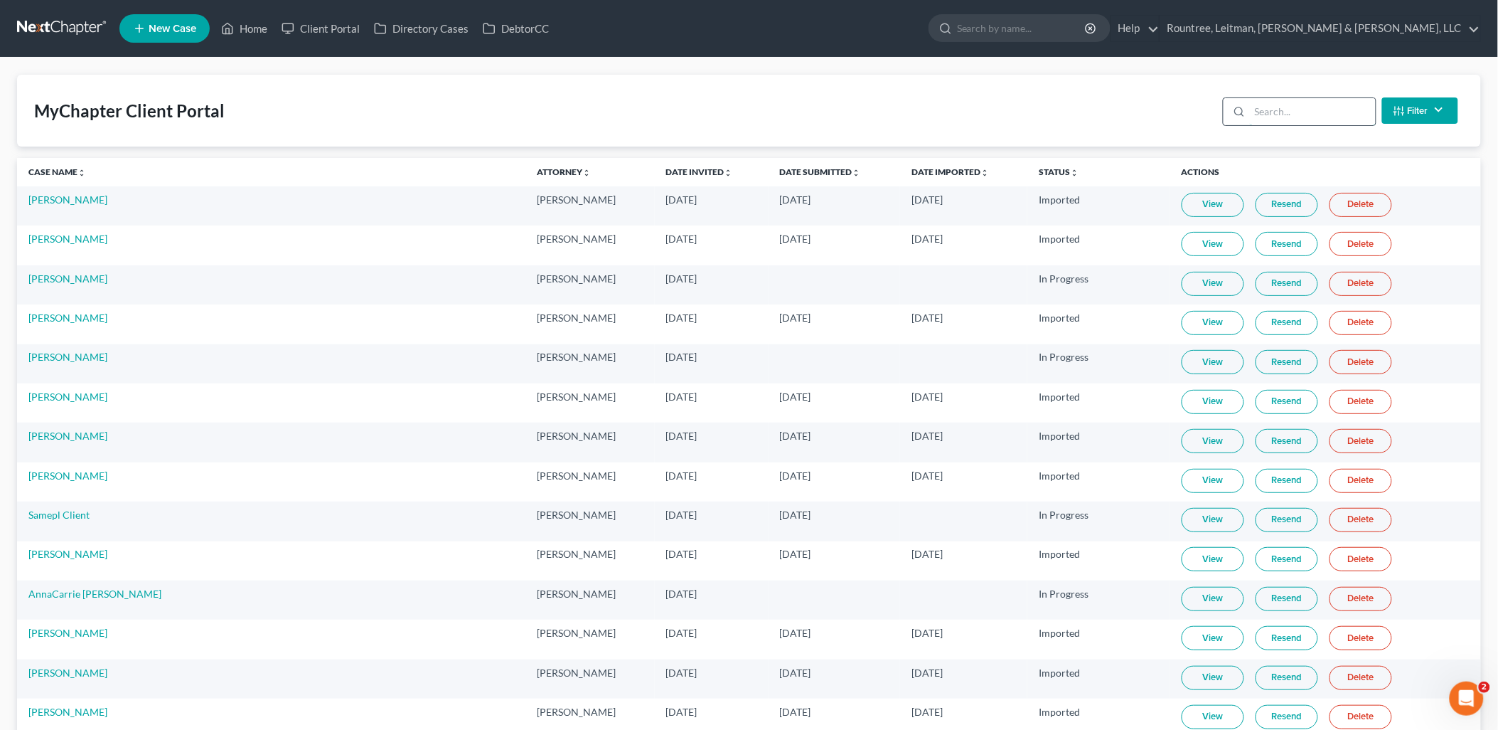
click at [1305, 114] on input "search" at bounding box center [1313, 111] width 126 height 27
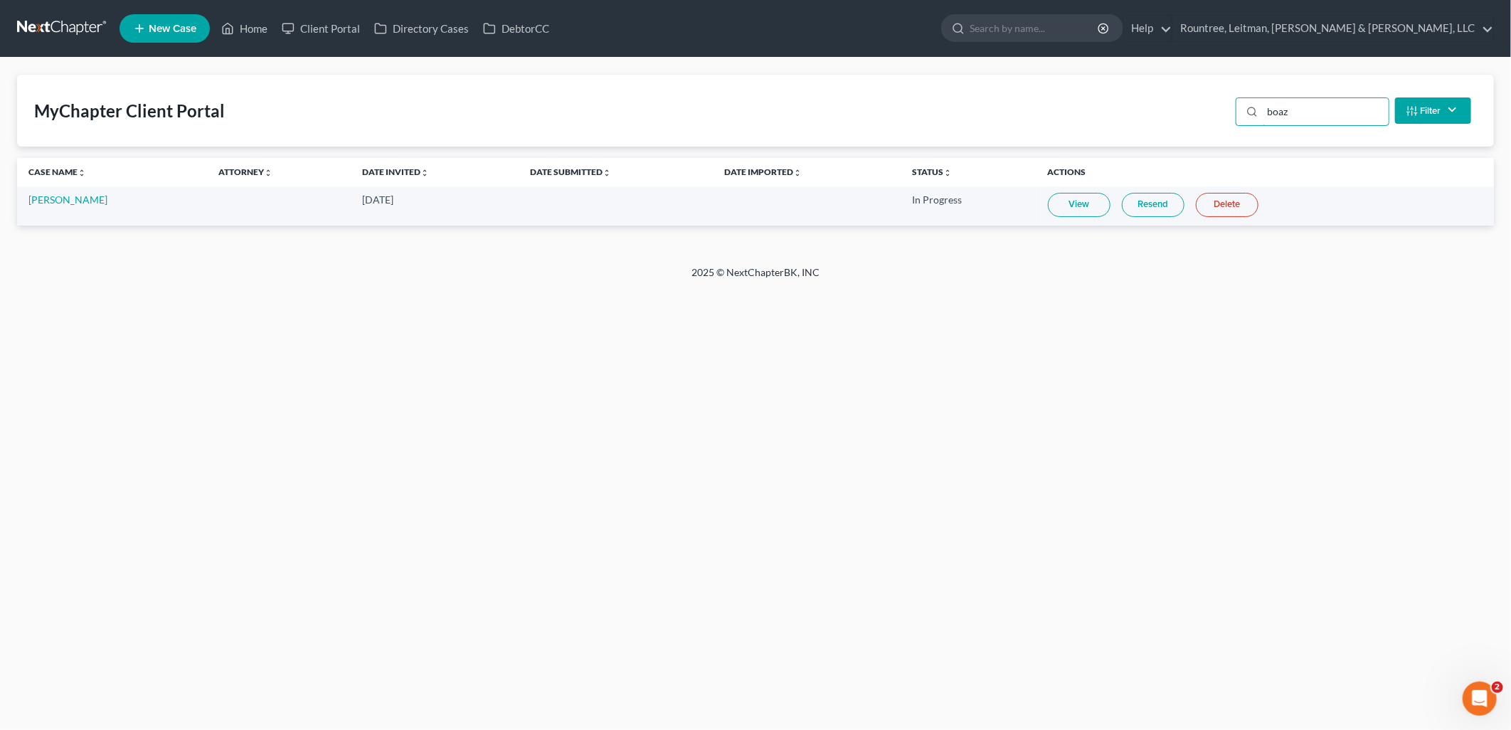
type input "boaz"
click at [1077, 198] on link "View" at bounding box center [1079, 205] width 63 height 24
